Goal: Navigation & Orientation: Find specific page/section

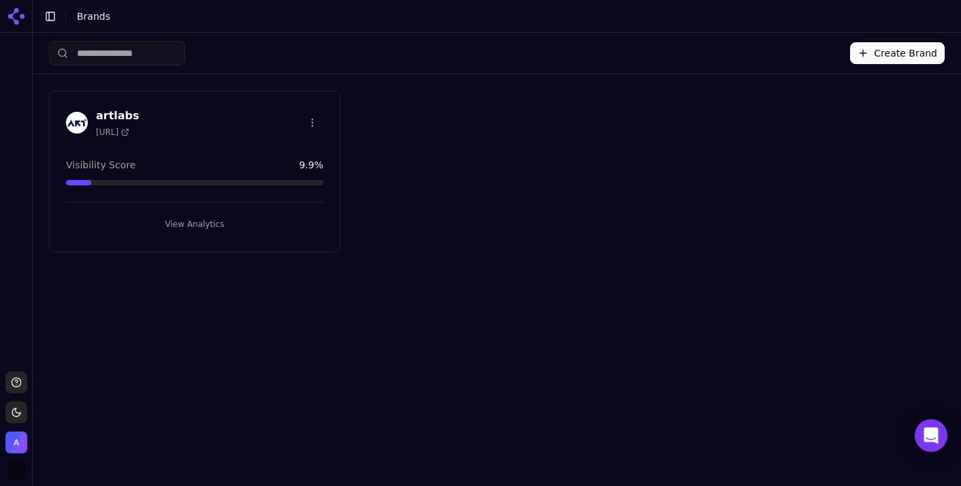
click at [121, 112] on h3 "artlabs" at bounding box center [118, 116] width 44 height 16
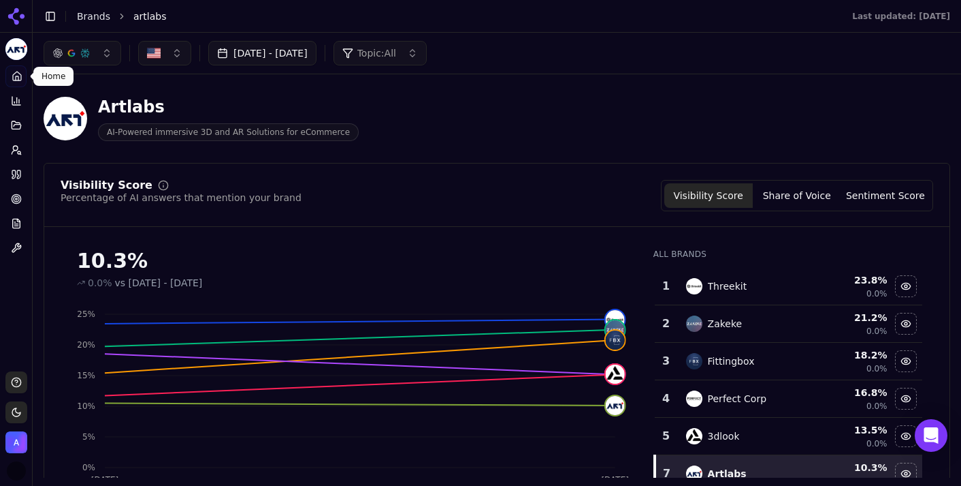
click at [19, 77] on icon at bounding box center [17, 76] width 11 height 11
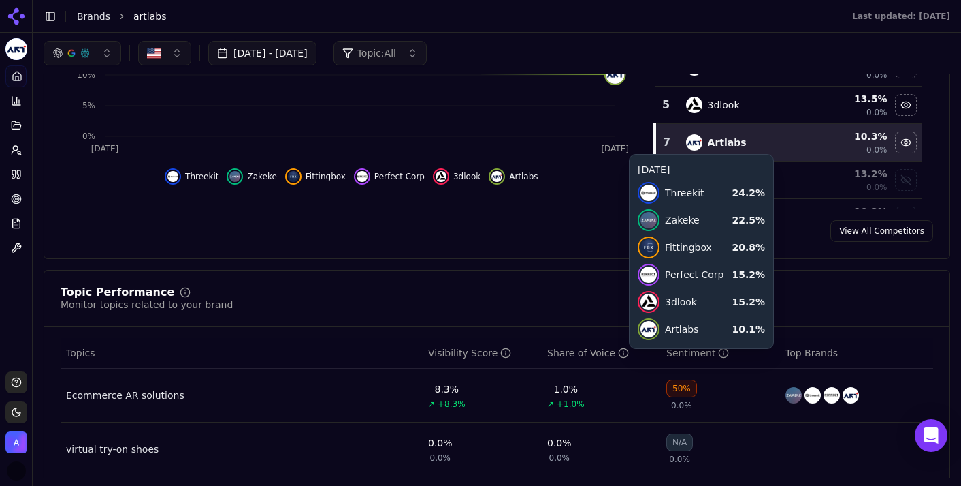
scroll to position [326, 0]
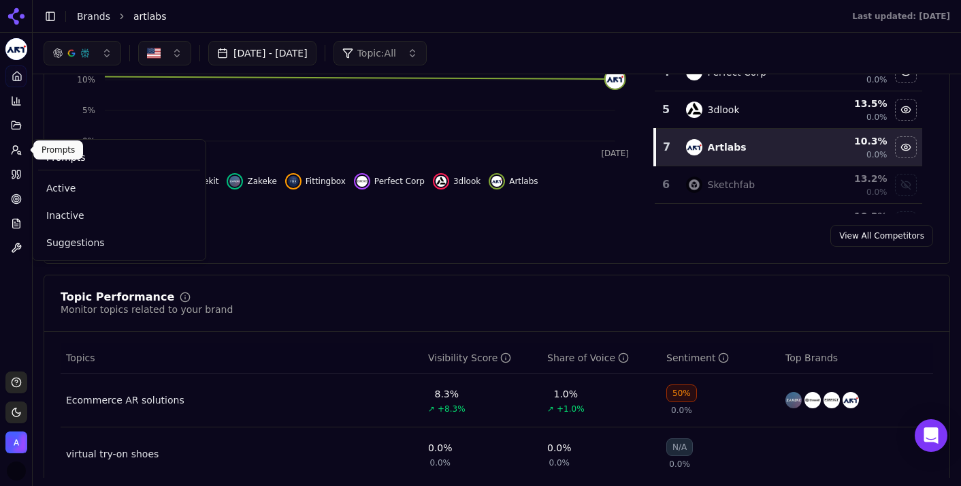
click at [17, 147] on circle at bounding box center [15, 148] width 5 height 5
click at [71, 185] on span "Active" at bounding box center [119, 188] width 146 height 14
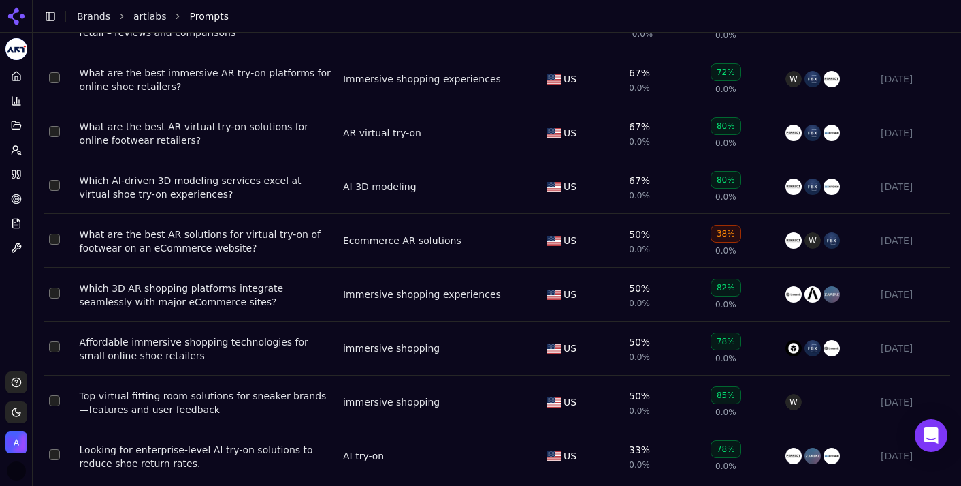
scroll to position [221, 0]
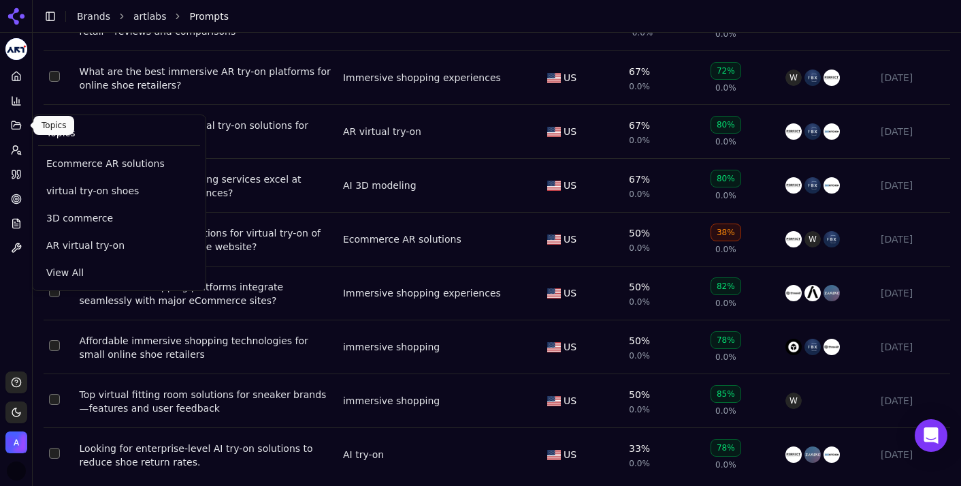
click at [14, 122] on icon at bounding box center [16, 125] width 11 height 11
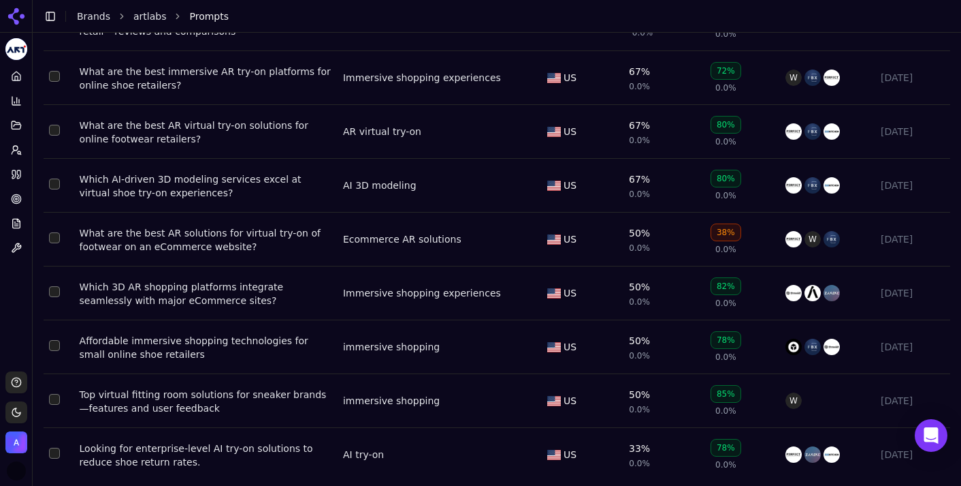
click at [52, 22] on button "Toggle Sidebar" at bounding box center [50, 16] width 19 height 19
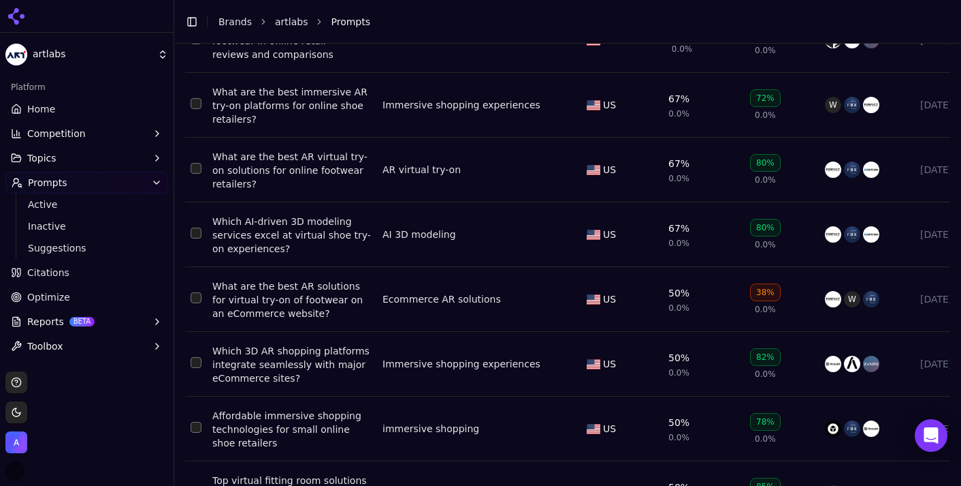
click at [57, 271] on span "Citations" at bounding box center [48, 273] width 42 height 14
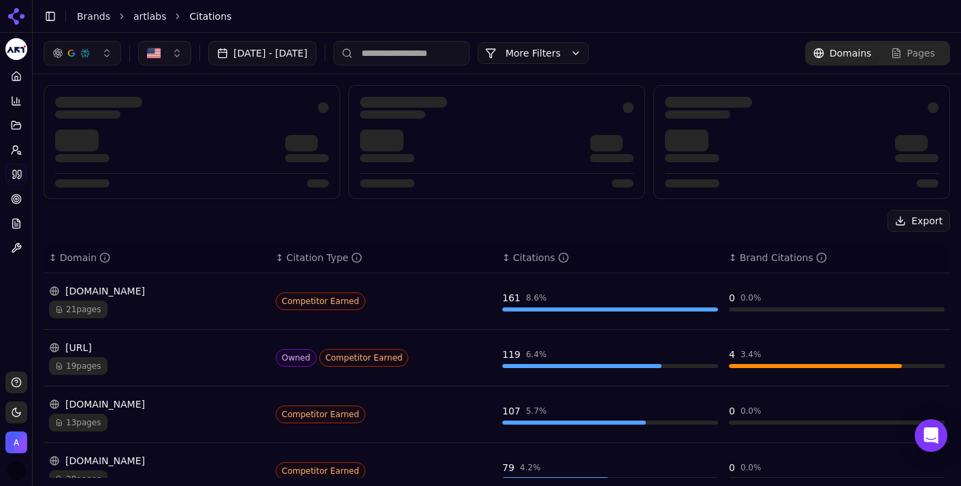
click at [50, 16] on button "Toggle Sidebar" at bounding box center [50, 16] width 19 height 19
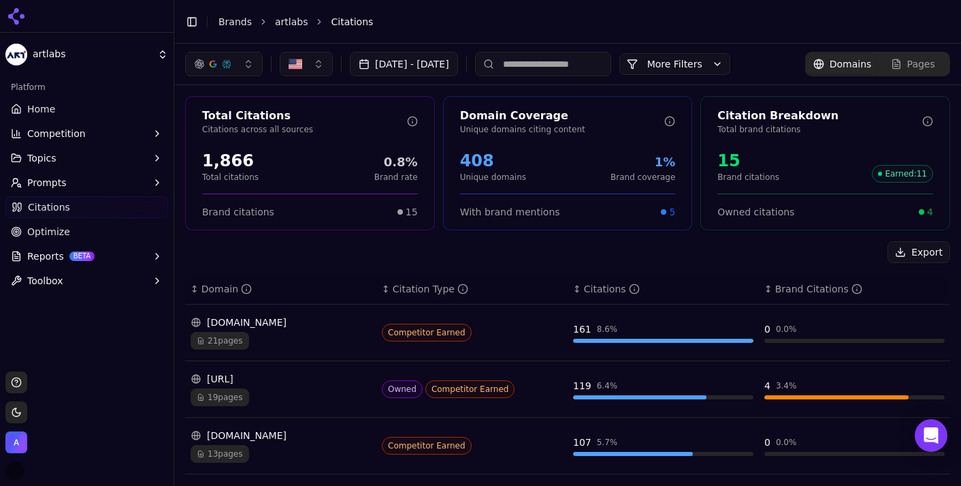
click at [70, 163] on button "Topics" at bounding box center [86, 158] width 163 height 22
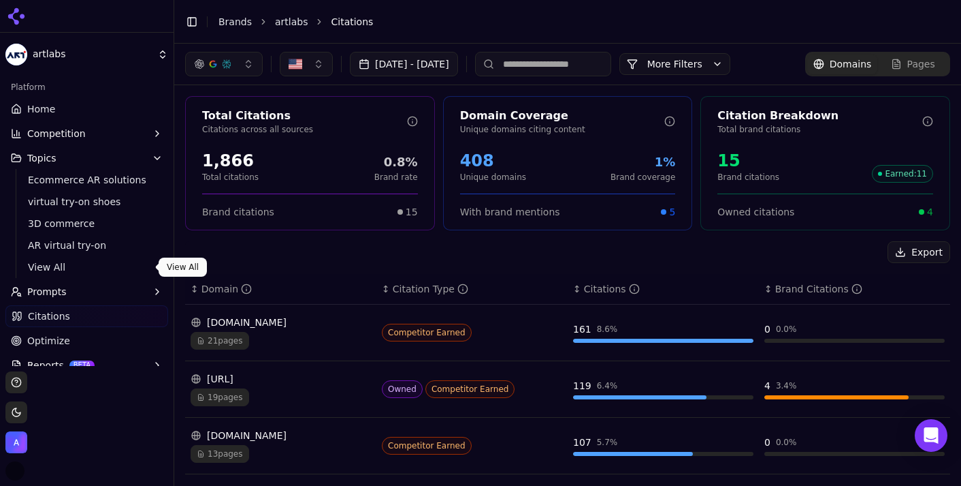
click at [61, 262] on span "View All" at bounding box center [87, 267] width 118 height 14
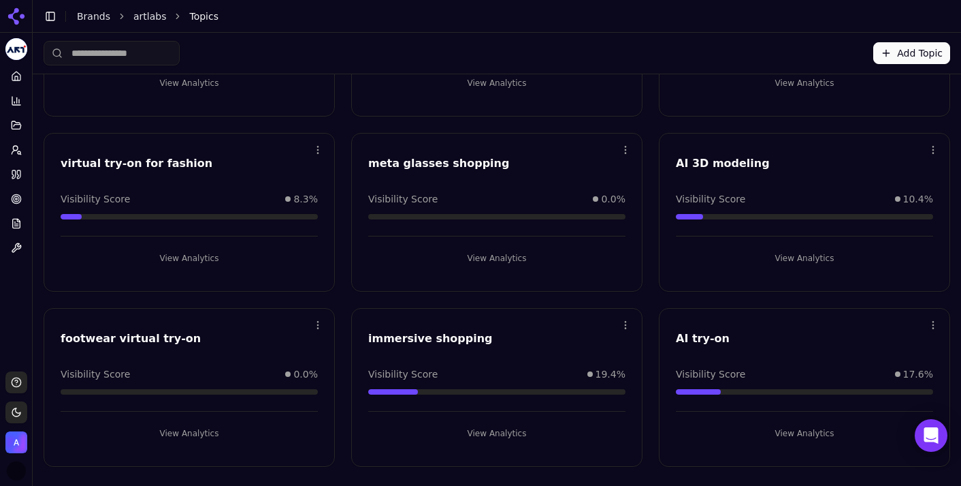
scroll to position [338, 0]
drag, startPoint x: 190, startPoint y: 338, endPoint x: 55, endPoint y: 338, distance: 134.8
click at [55, 338] on div "footwear virtual try-on" at bounding box center [189, 340] width 290 height 20
drag, startPoint x: 495, startPoint y: 165, endPoint x: 390, endPoint y: 165, distance: 104.9
click at [390, 165] on div "meta glasses shopping" at bounding box center [496, 163] width 257 height 16
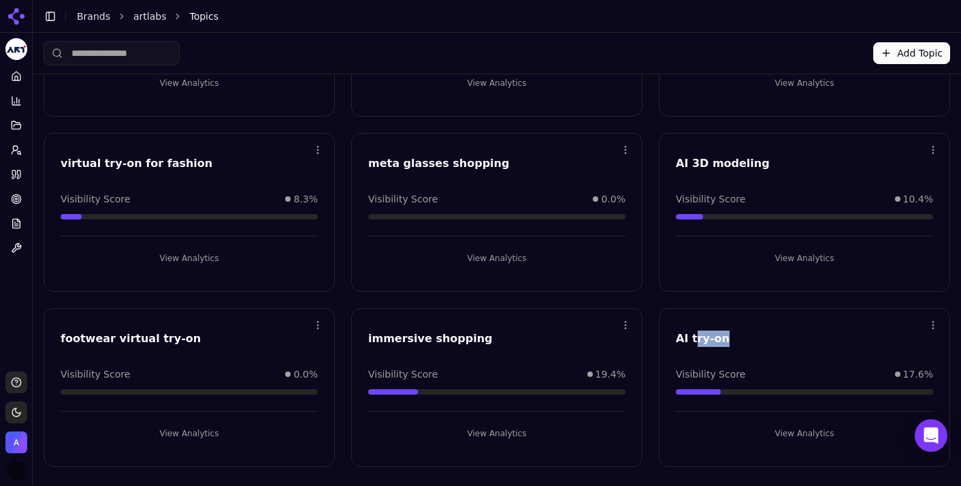
drag, startPoint x: 725, startPoint y: 338, endPoint x: 692, endPoint y: 338, distance: 33.4
click at [692, 338] on div "AI try-on" at bounding box center [804, 338] width 257 height 16
click at [804, 430] on button "View Analytics" at bounding box center [804, 433] width 257 height 22
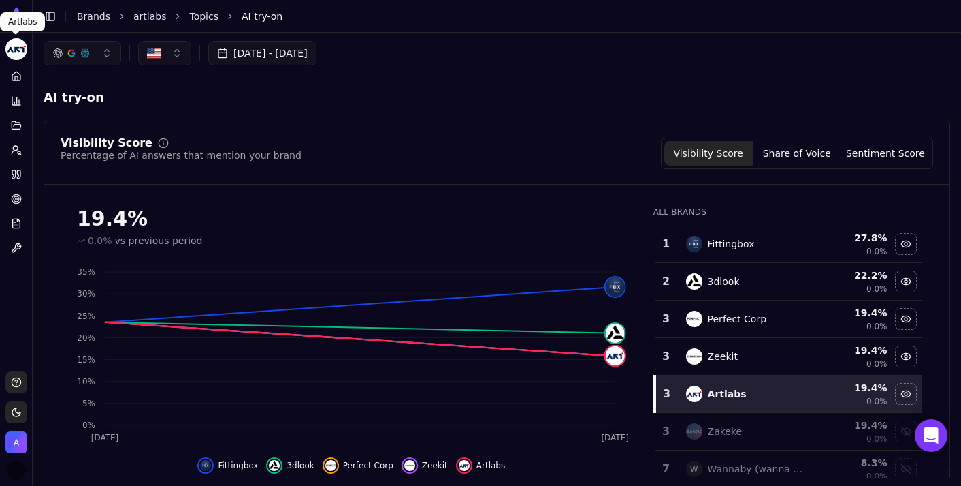
click at [59, 19] on button "Toggle Sidebar" at bounding box center [50, 16] width 19 height 19
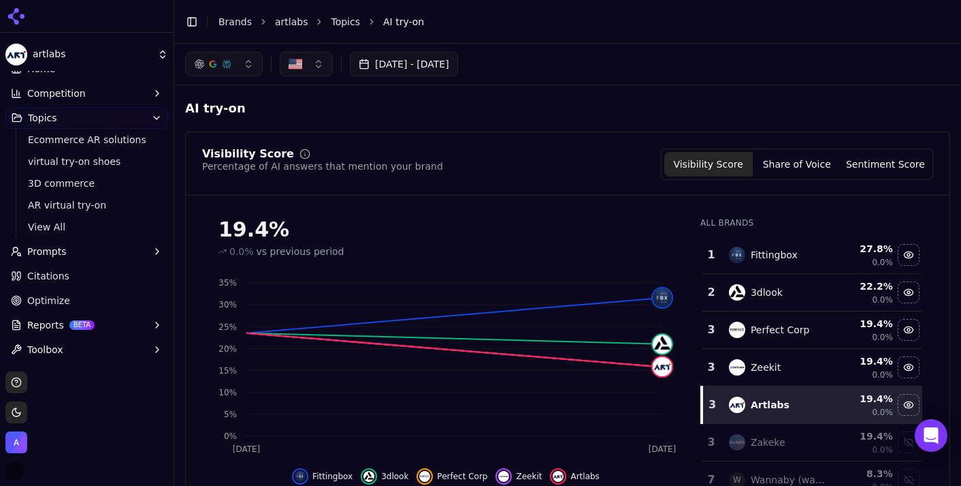
scroll to position [40, 0]
click at [64, 298] on span "Optimize" at bounding box center [48, 300] width 43 height 14
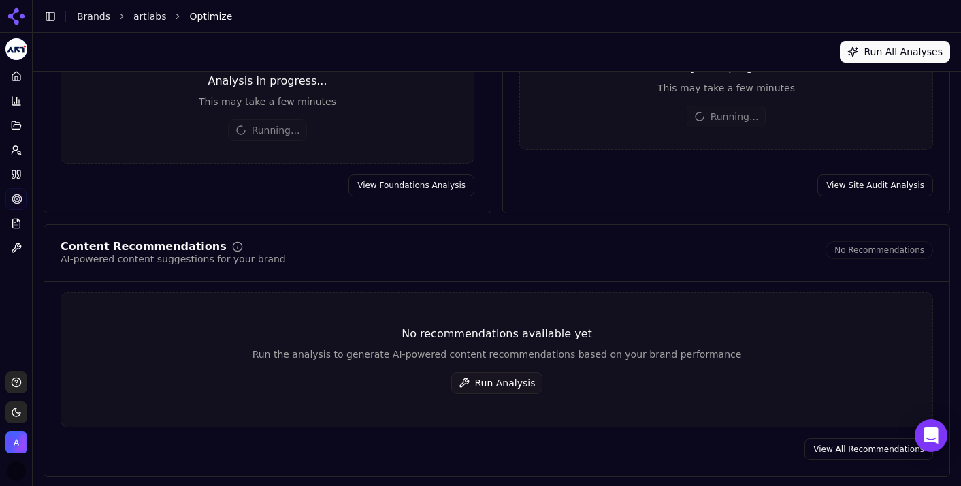
scroll to position [146, 0]
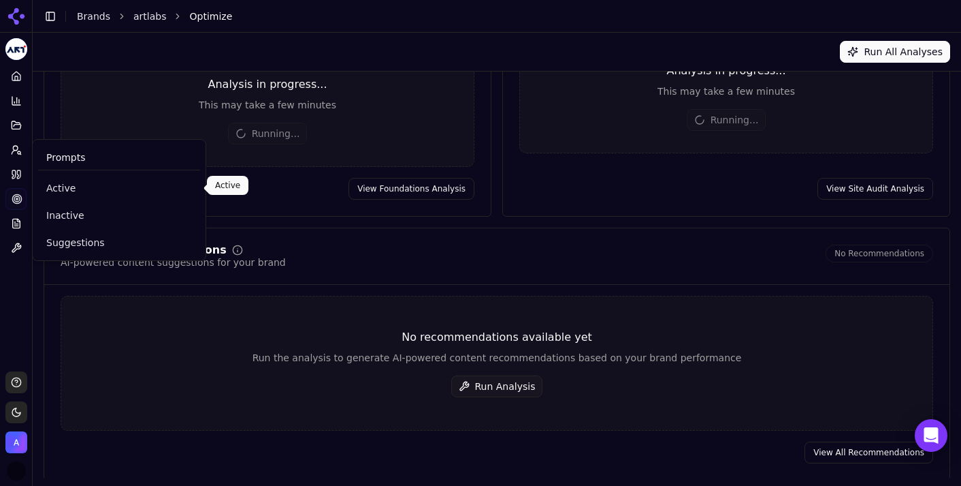
click at [71, 189] on span "Active" at bounding box center [119, 188] width 146 height 14
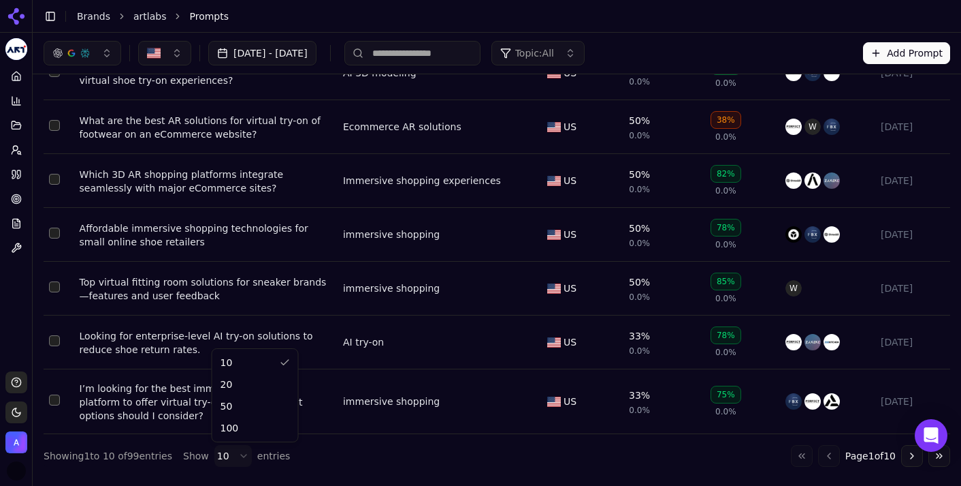
click at [234, 454] on html "artlabs Platform Home Competition Topics Prompts Citations Optimize Reports Too…" at bounding box center [480, 243] width 961 height 486
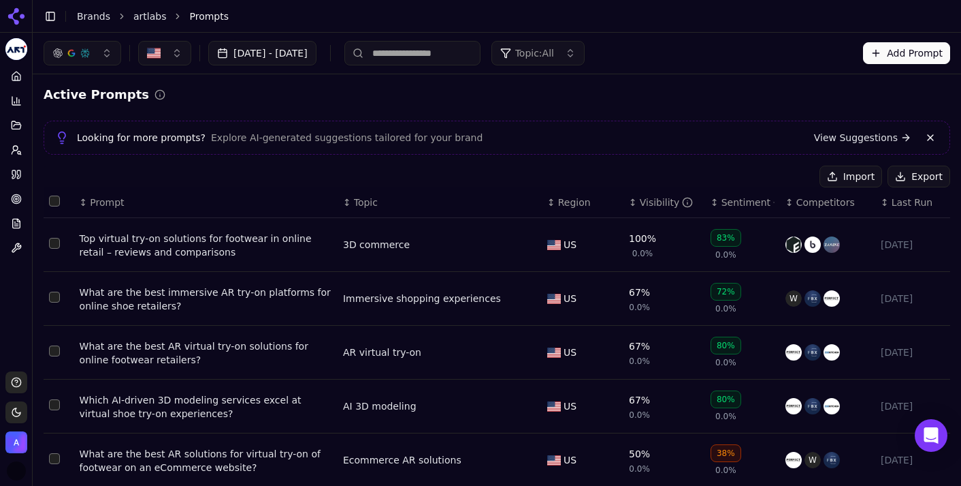
click at [51, 16] on button "Toggle Sidebar" at bounding box center [50, 16] width 19 height 19
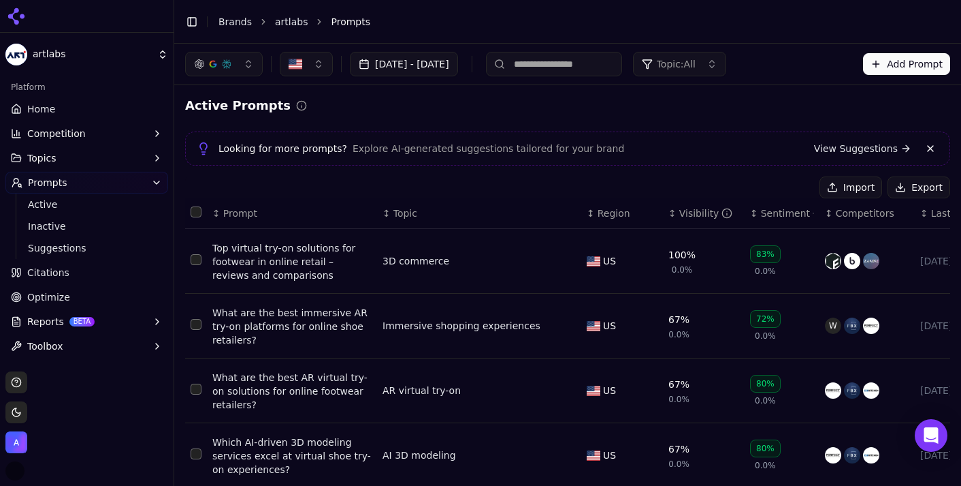
click at [86, 139] on button "Competition" at bounding box center [86, 134] width 163 height 22
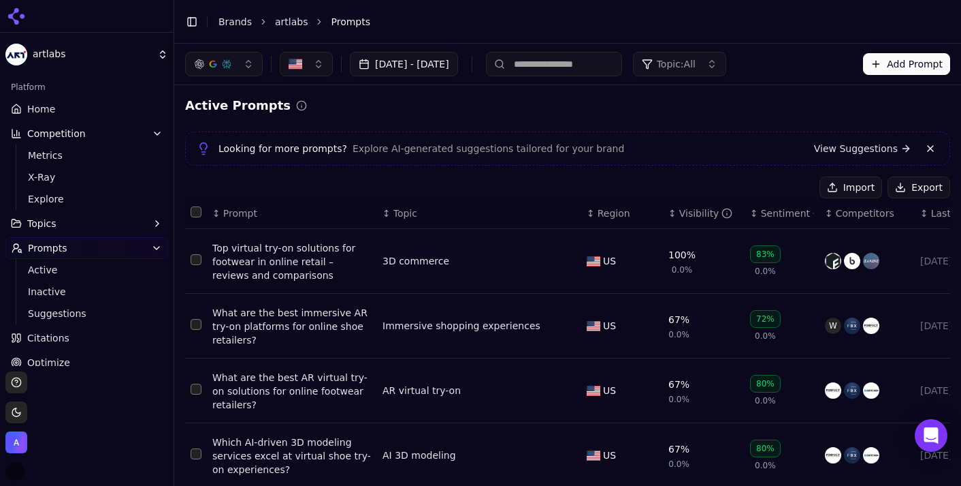
click at [405, 213] on span "Topic" at bounding box center [406, 213] width 24 height 14
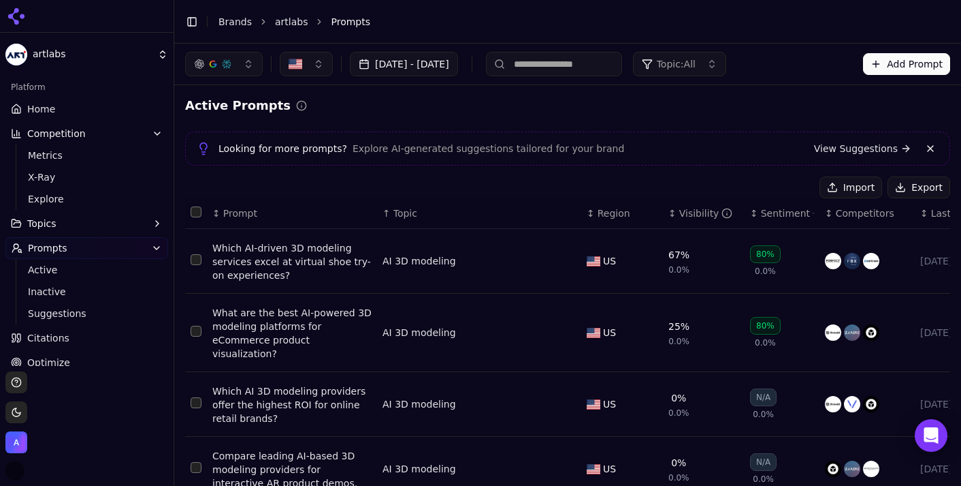
click at [59, 225] on button "Topics" at bounding box center [86, 223] width 163 height 22
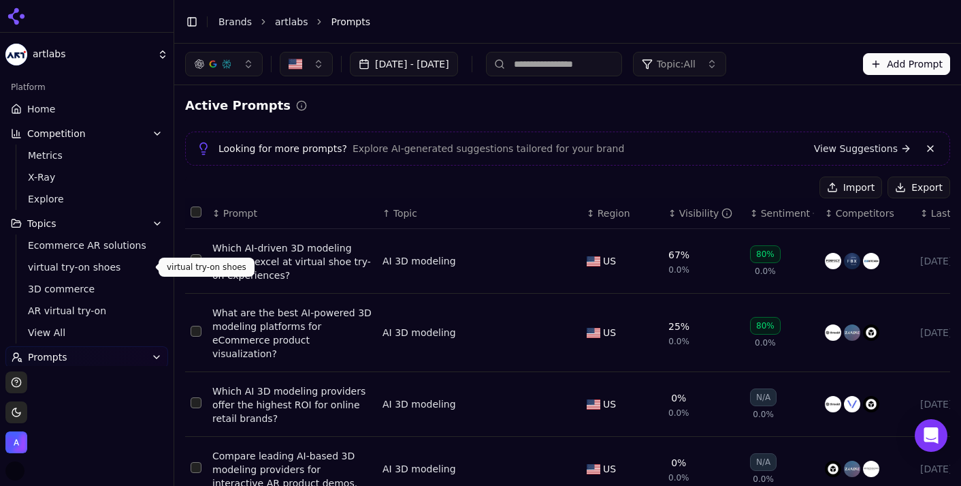
click at [81, 272] on span "virtual try-on shoes" at bounding box center [87, 267] width 118 height 14
